Goal: Task Accomplishment & Management: Use online tool/utility

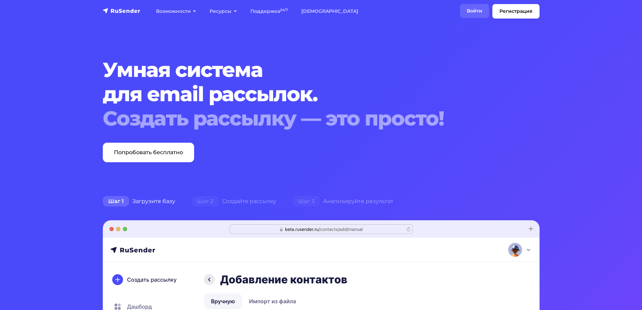
click at [476, 10] on link "Войти" at bounding box center [474, 11] width 29 height 14
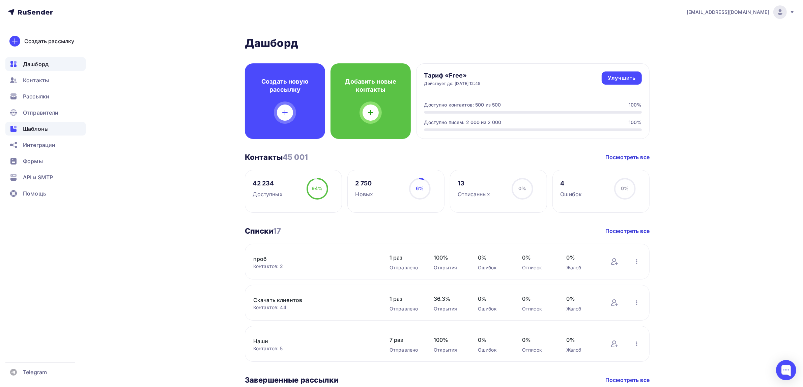
click at [42, 133] on span "Шаблоны" at bounding box center [36, 129] width 26 height 8
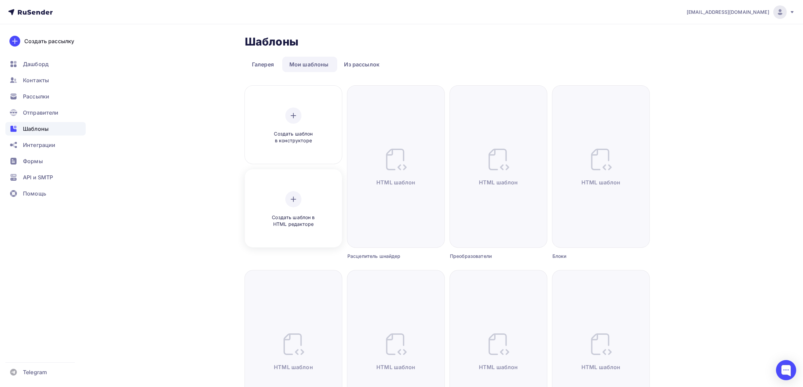
click at [311, 184] on div "Создать шаблон в HTML редакторе" at bounding box center [293, 210] width 92 height 76
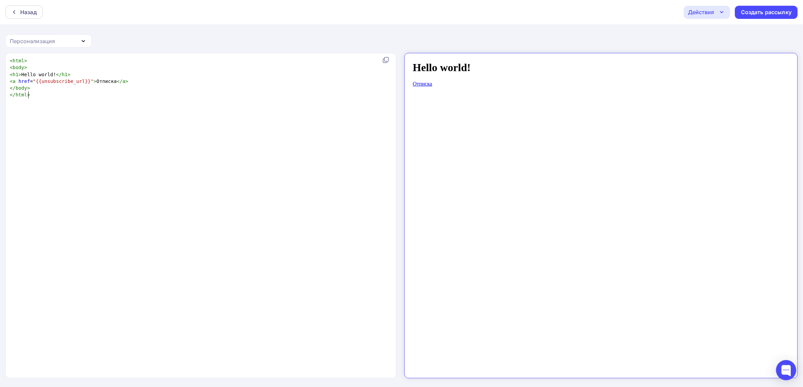
scroll to position [2, 0]
type textarea "<html> <body> <h1>Hello world!</h1> <a href="{{unsubscribe_url}}">Отписка</a> <…"
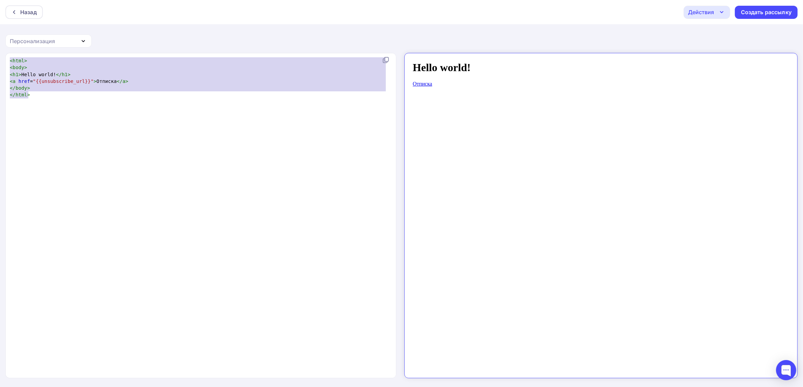
drag, startPoint x: 221, startPoint y: 141, endPoint x: 0, endPoint y: -48, distance: 290.8
click at [0, 0] on html "Назад Действия Отправить тестовое письмо Сохранить в Мои шаблоны Выйти без сохр…" at bounding box center [401, 193] width 803 height 387
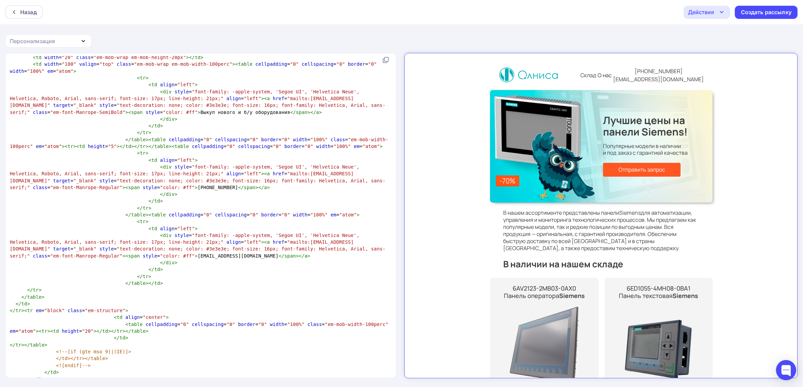
scroll to position [5355, 0]
click at [77, 382] on pre "</ table >" at bounding box center [199, 385] width 382 height 7
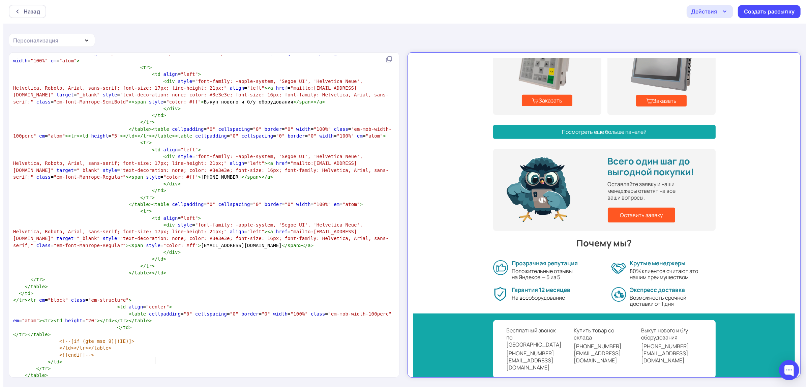
scroll to position [5368, 0]
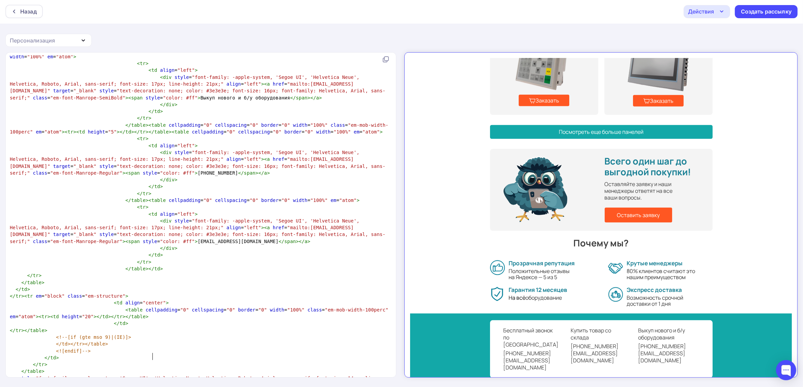
click at [703, 9] on div "Действия" at bounding box center [701, 11] width 26 height 8
click at [717, 48] on div "Сохранить в Мои шаблоны" at bounding box center [741, 50] width 74 height 8
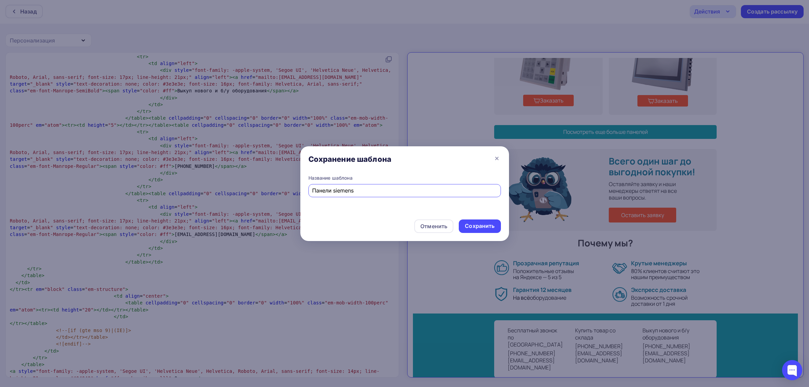
click at [316, 194] on input "Панели siemens" at bounding box center [404, 190] width 185 height 8
click at [304, 188] on div "Название шаблона Панели siemens" at bounding box center [404, 194] width 209 height 39
click at [314, 191] on input "Панели siemens" at bounding box center [404, 190] width 185 height 8
drag, startPoint x: 374, startPoint y: 190, endPoint x: 180, endPoint y: 154, distance: 197.1
click at [180, 154] on div "Сохранение шаблона Название шаблона 13.08 Панели siemens Отменить Сохранить" at bounding box center [404, 193] width 809 height 387
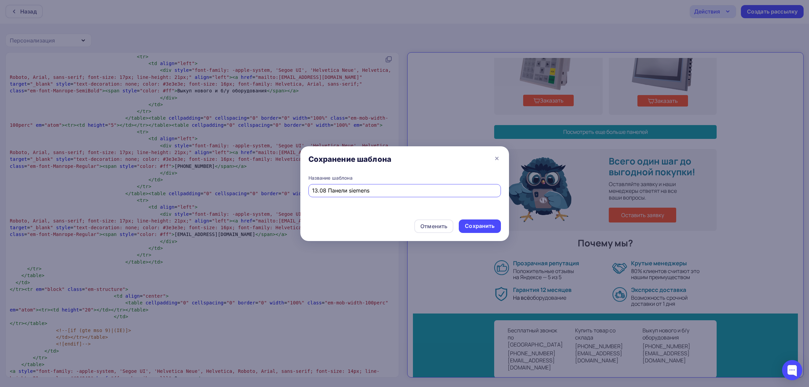
type input "13.08 Панели siemens"
click at [484, 229] on div "Сохранить" at bounding box center [480, 226] width 30 height 8
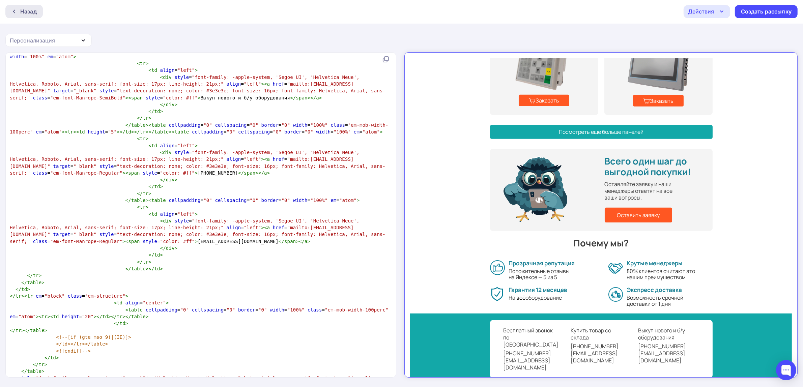
click at [37, 12] on div "Назад" at bounding box center [23, 11] width 37 height 13
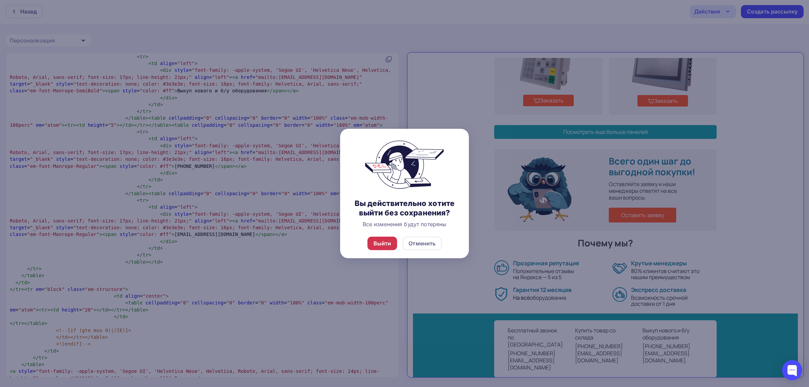
click at [380, 244] on div "Выйти" at bounding box center [383, 243] width 18 height 8
